Goal: Find specific page/section: Find specific page/section

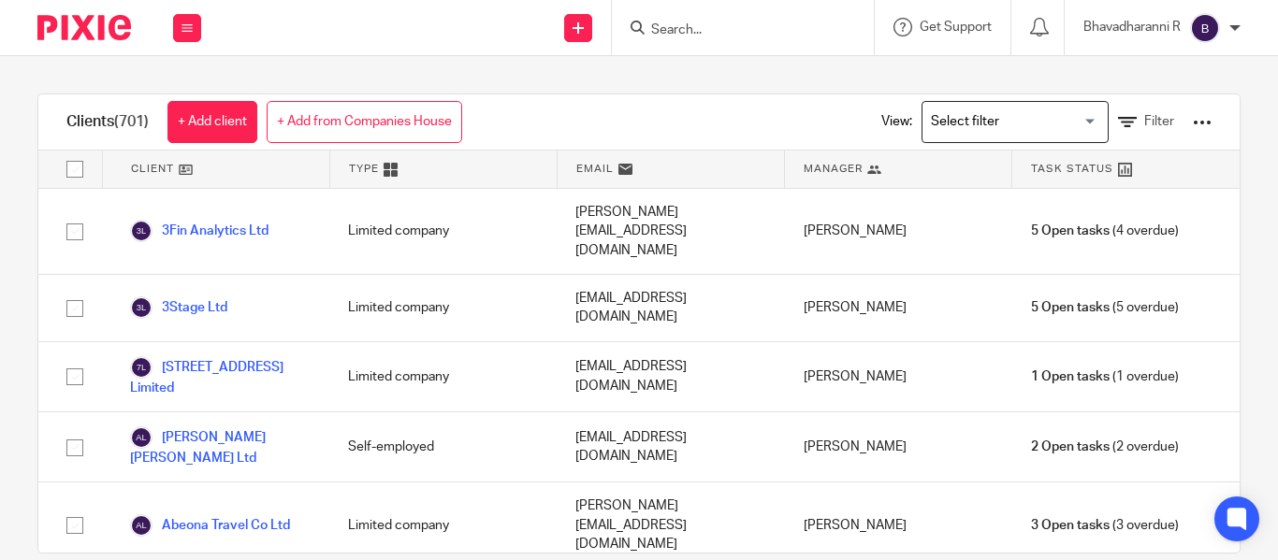
click at [660, 26] on input "Search" at bounding box center [733, 30] width 168 height 17
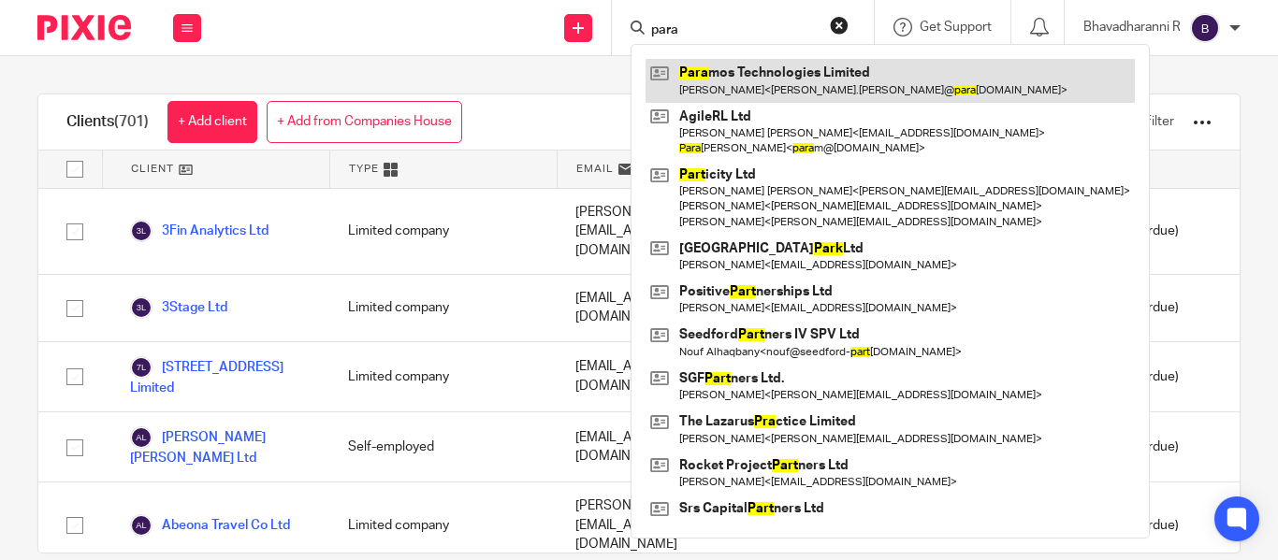
type input "para"
click at [717, 75] on link at bounding box center [889, 80] width 489 height 43
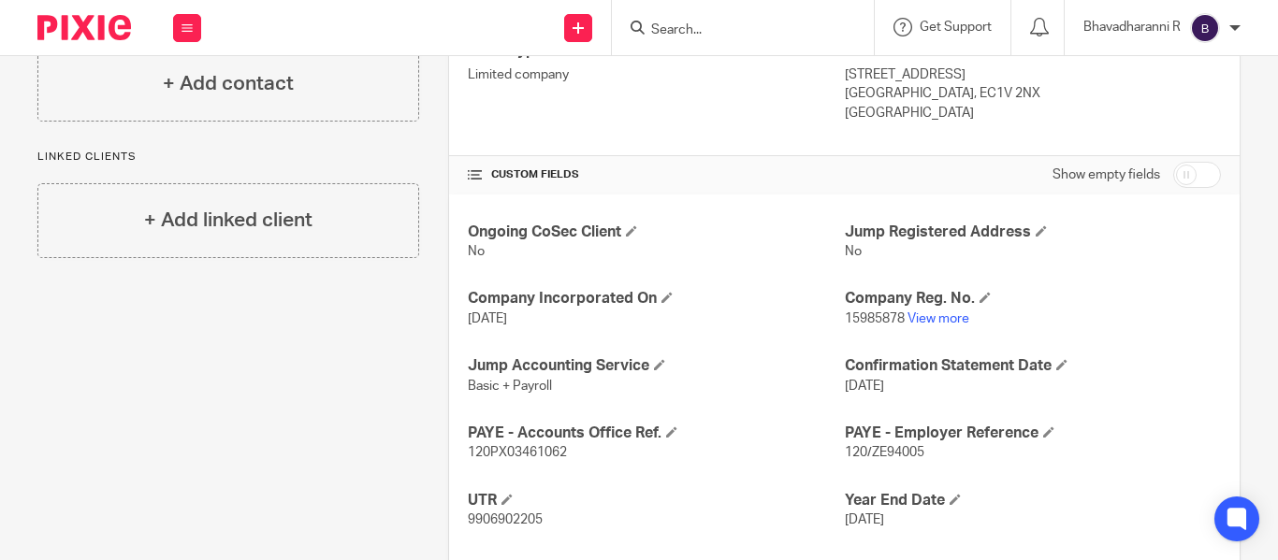
scroll to position [547, 0]
click at [862, 453] on span "120/ZE94005" at bounding box center [885, 451] width 80 height 13
copy p "120/ZE94005"
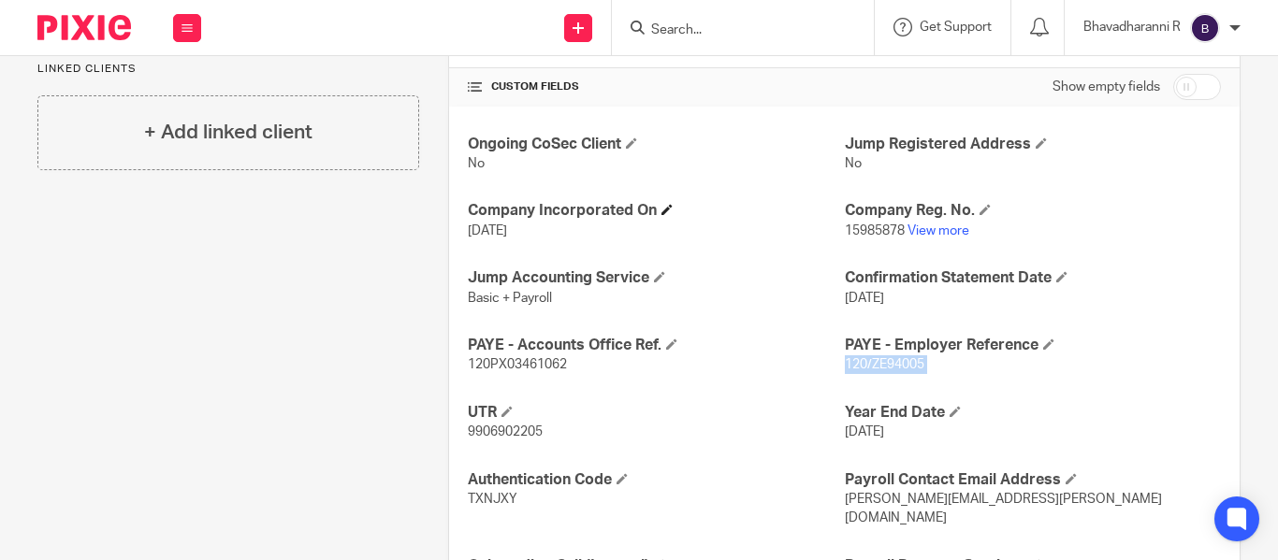
scroll to position [636, 0]
click at [520, 362] on span "120PX03461062" at bounding box center [517, 362] width 99 height 13
copy span "120PX03461062"
click at [693, 31] on input "Search" at bounding box center [733, 30] width 168 height 17
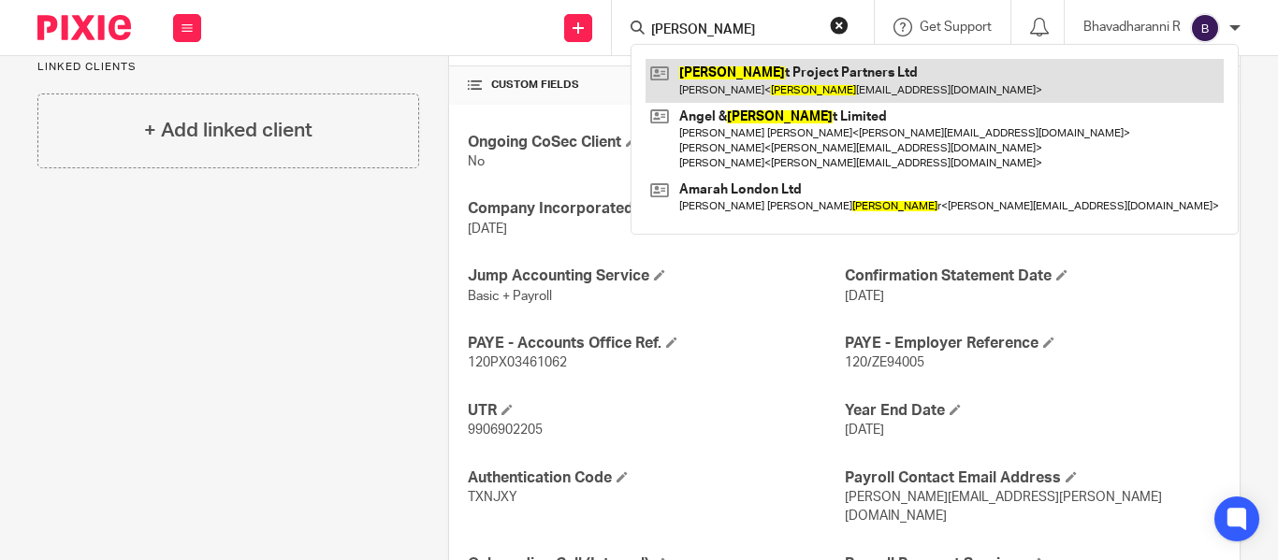
type input "rocke"
click at [733, 96] on link at bounding box center [934, 80] width 578 height 43
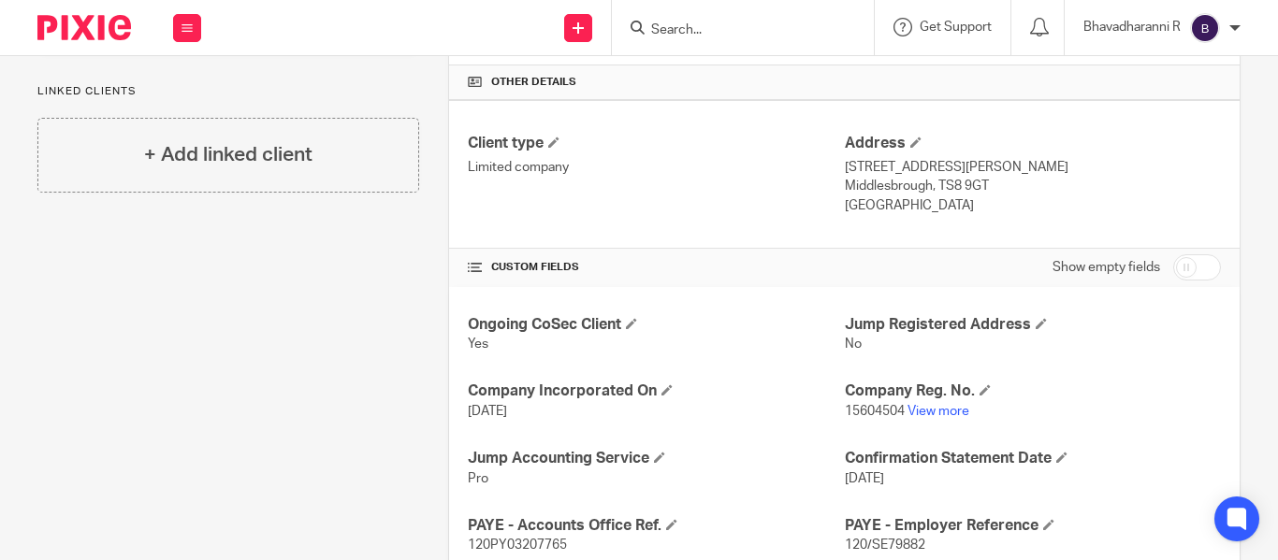
scroll to position [457, 0]
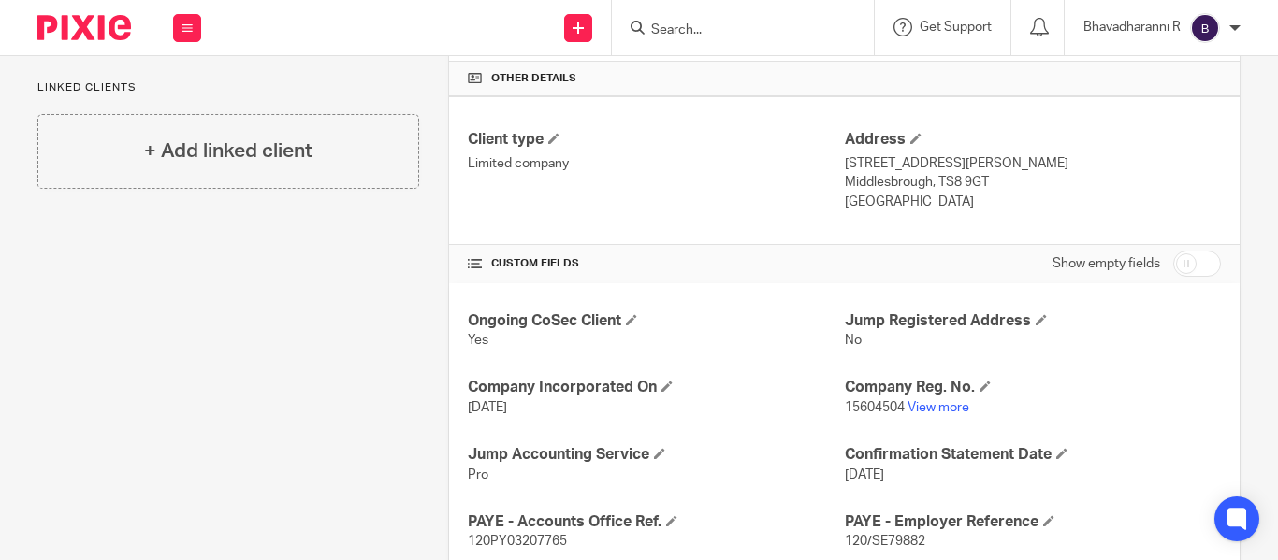
click at [870, 537] on span "120/SE79882" at bounding box center [885, 541] width 80 height 13
click at [869, 537] on span "120/SE79882" at bounding box center [885, 541] width 80 height 13
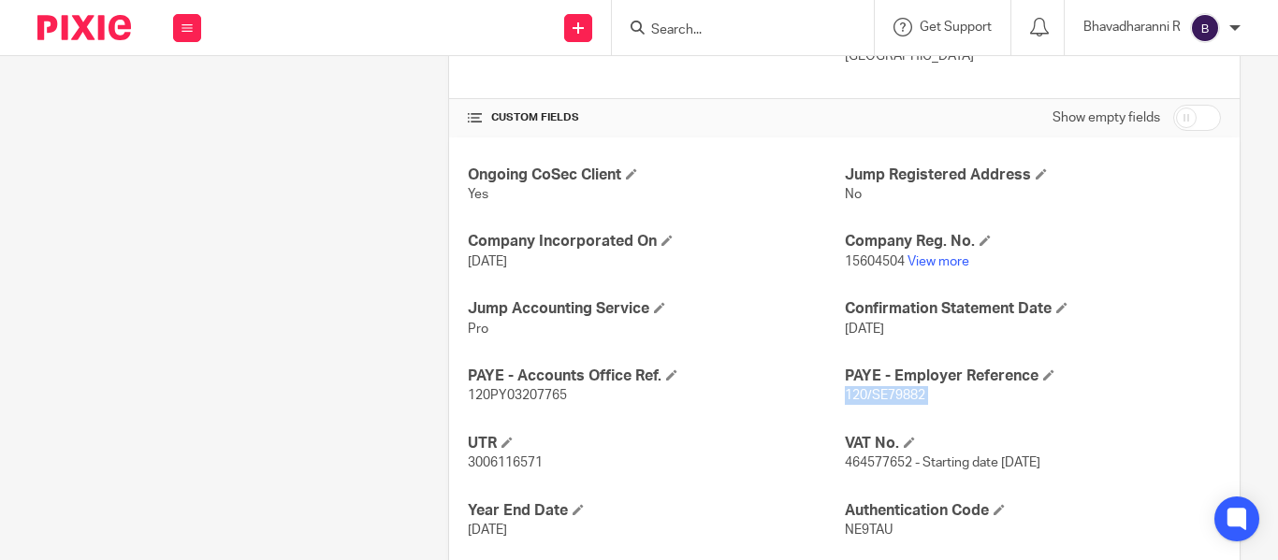
scroll to position [604, 0]
click at [517, 392] on span "120PY03207765" at bounding box center [517, 394] width 99 height 13
copy span "120PY03207765"
click at [666, 25] on input "Search" at bounding box center [733, 30] width 168 height 17
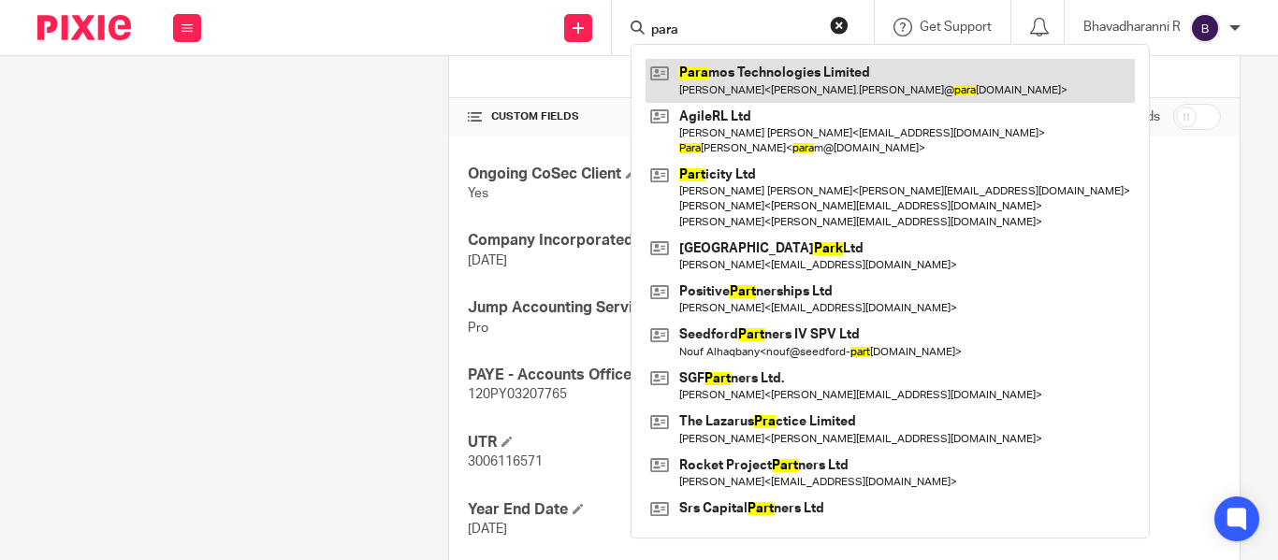
type input "para"
click at [758, 84] on link at bounding box center [889, 80] width 489 height 43
click at [722, 84] on link at bounding box center [889, 80] width 489 height 43
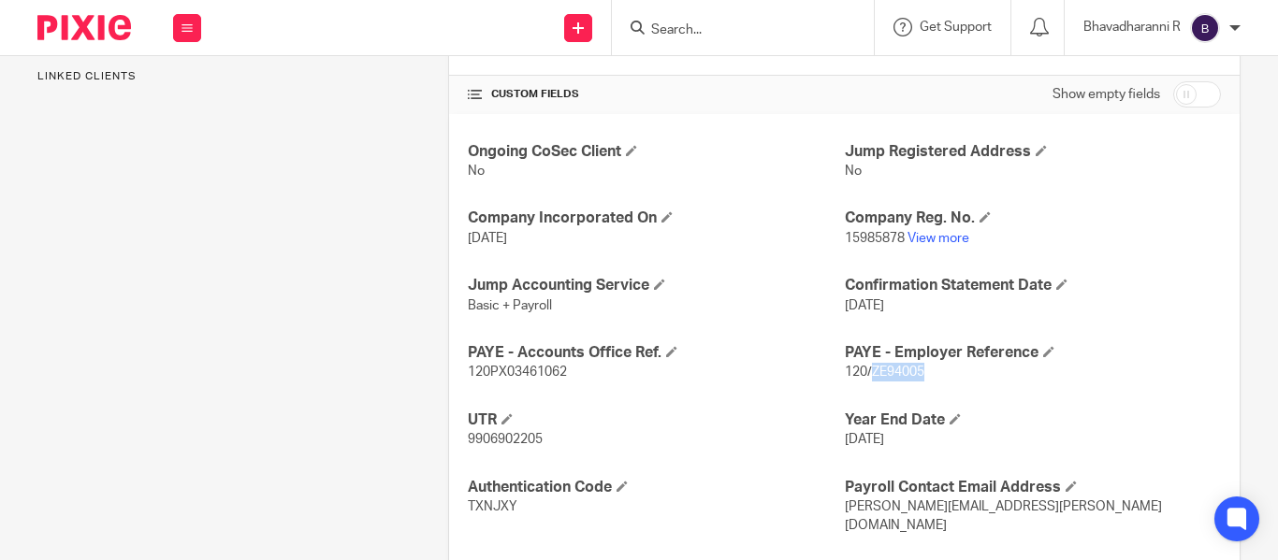
click at [875, 370] on span "120/ZE94005" at bounding box center [885, 372] width 80 height 13
click at [873, 370] on span "120/ZE94005" at bounding box center [885, 372] width 80 height 13
click at [494, 371] on span "120PX03461062" at bounding box center [517, 372] width 99 height 13
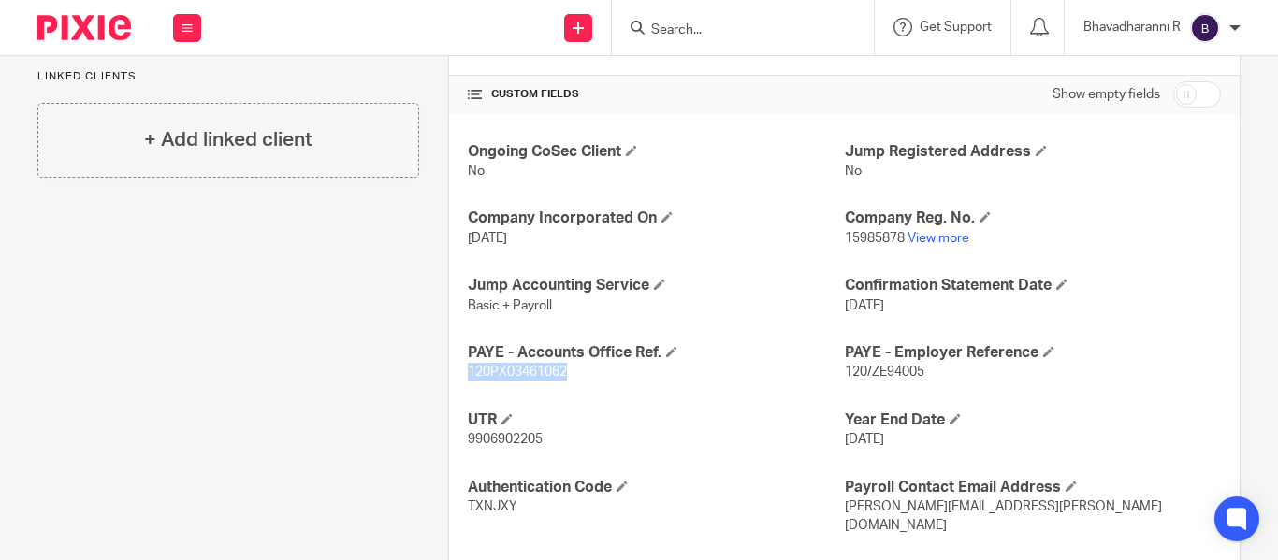
click at [494, 371] on span "120PX03461062" at bounding box center [517, 372] width 99 height 13
copy span "120PX03461062"
click at [671, 31] on input "Search" at bounding box center [733, 30] width 168 height 17
type input "sau"
click at [716, 79] on link at bounding box center [803, 80] width 316 height 43
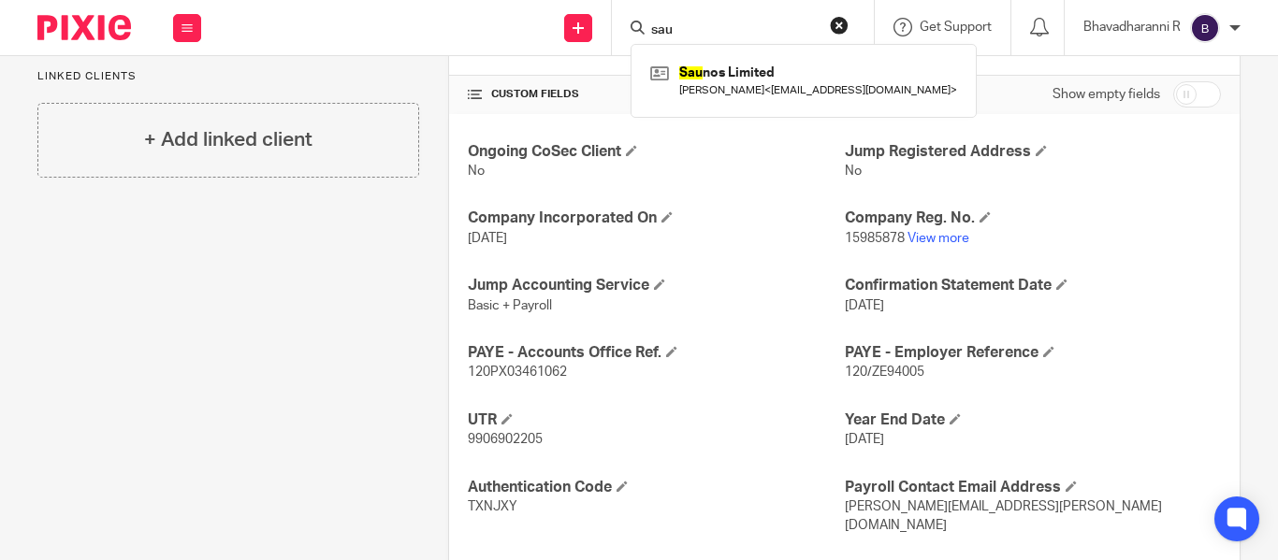
click at [716, 79] on link at bounding box center [803, 80] width 316 height 43
